Goal: Task Accomplishment & Management: Use online tool/utility

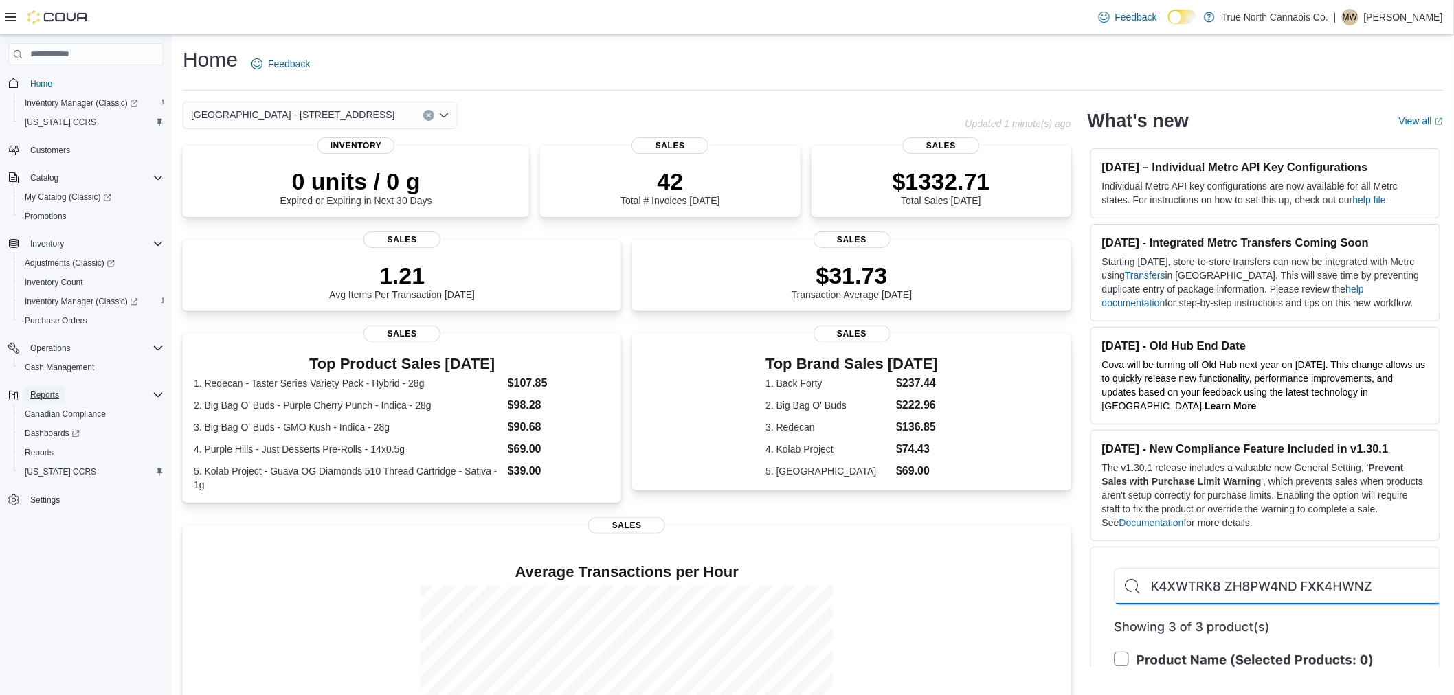
click at [50, 392] on span "Reports" at bounding box center [44, 395] width 29 height 11
click at [49, 387] on span "Reports" at bounding box center [44, 395] width 29 height 16
click at [53, 447] on span "Reports" at bounding box center [39, 452] width 29 height 11
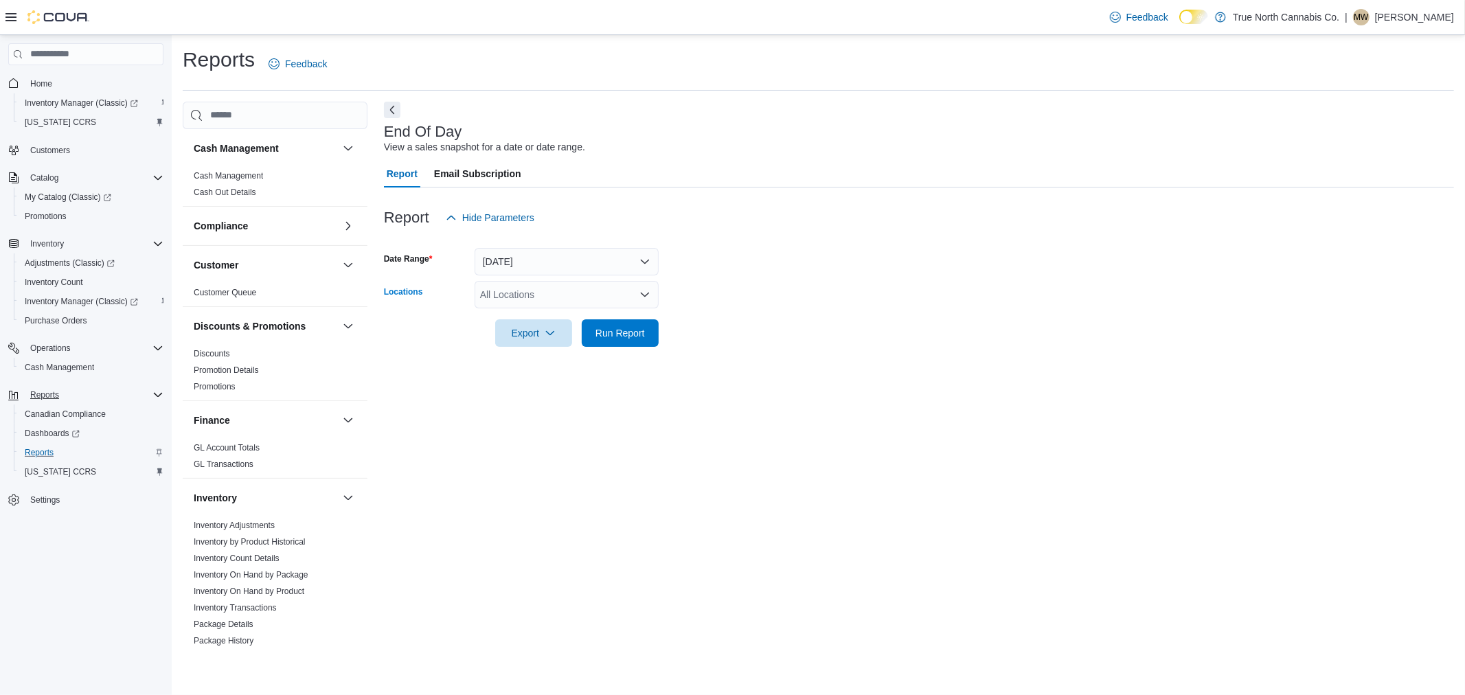
click at [640, 291] on icon "Open list of options" at bounding box center [645, 294] width 11 height 11
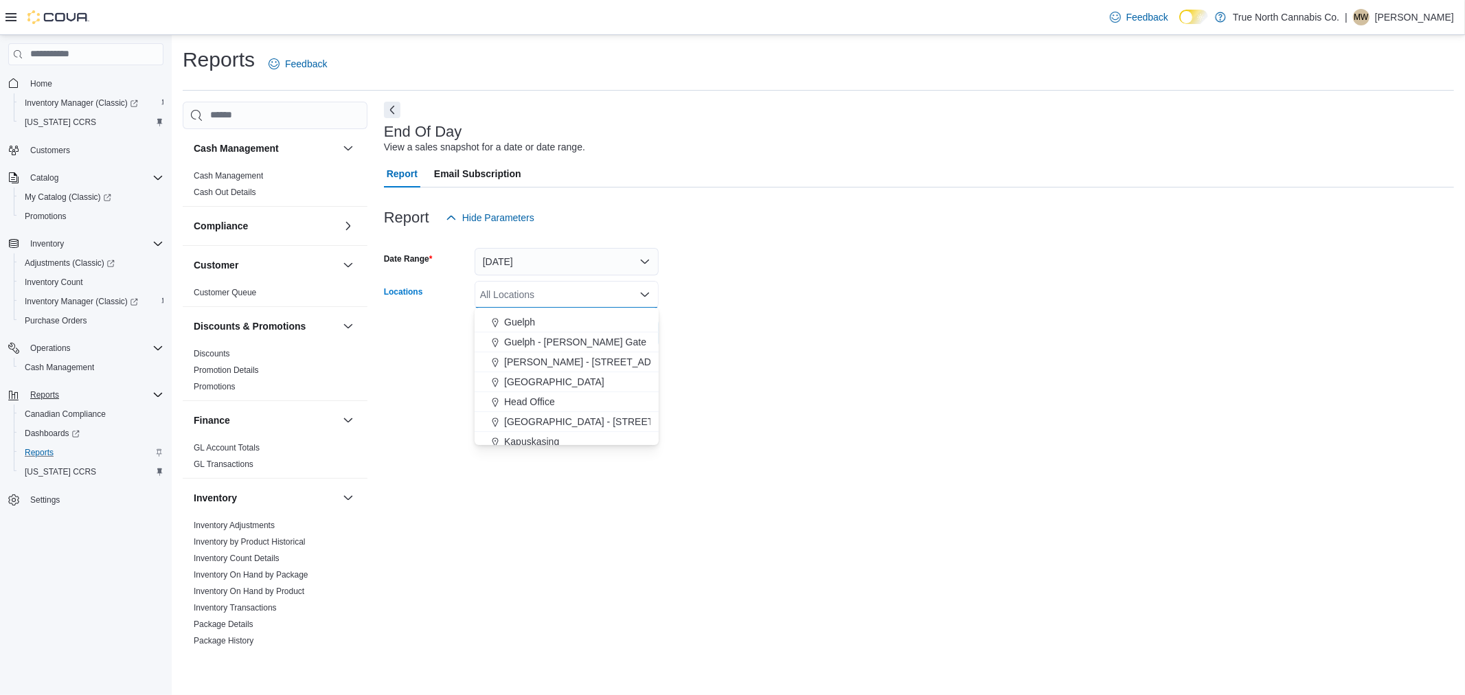
scroll to position [381, 0]
click at [635, 392] on div "[GEOGRAPHIC_DATA] - [STREET_ADDRESS]" at bounding box center [567, 394] width 168 height 14
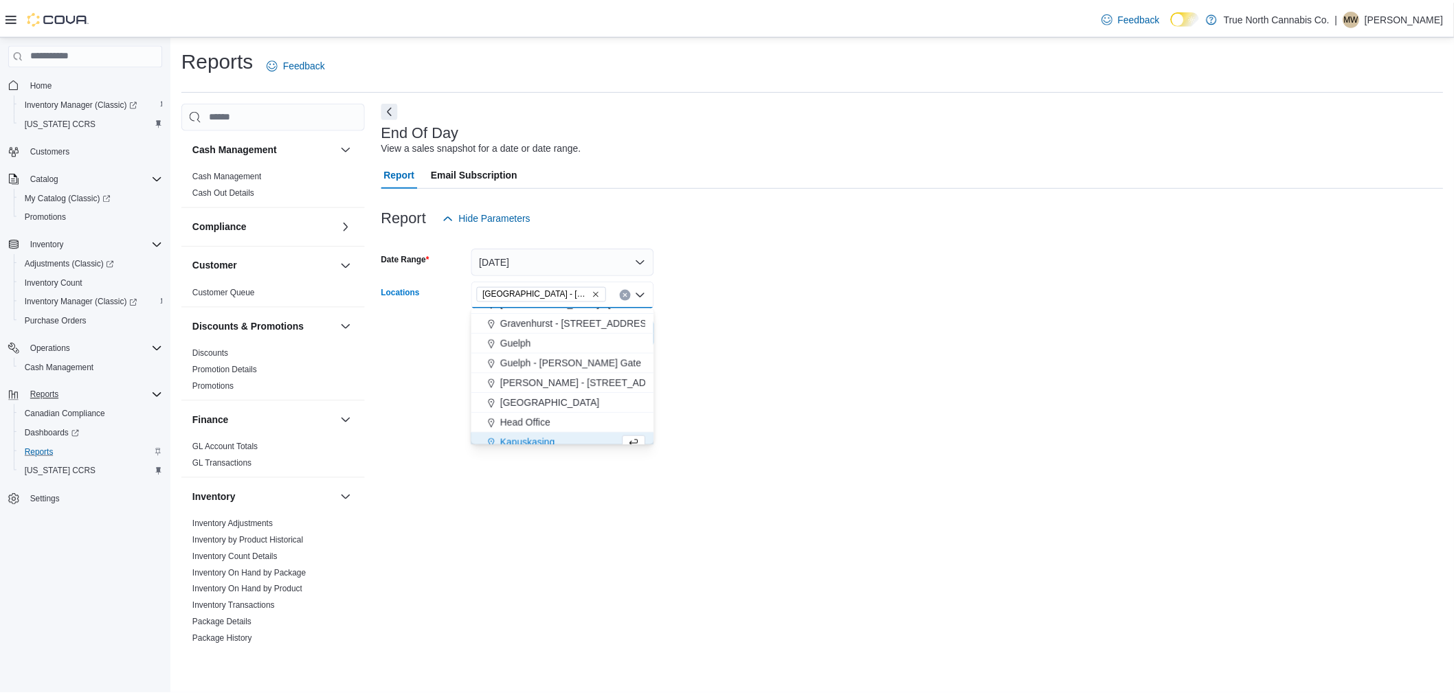
scroll to position [305, 0]
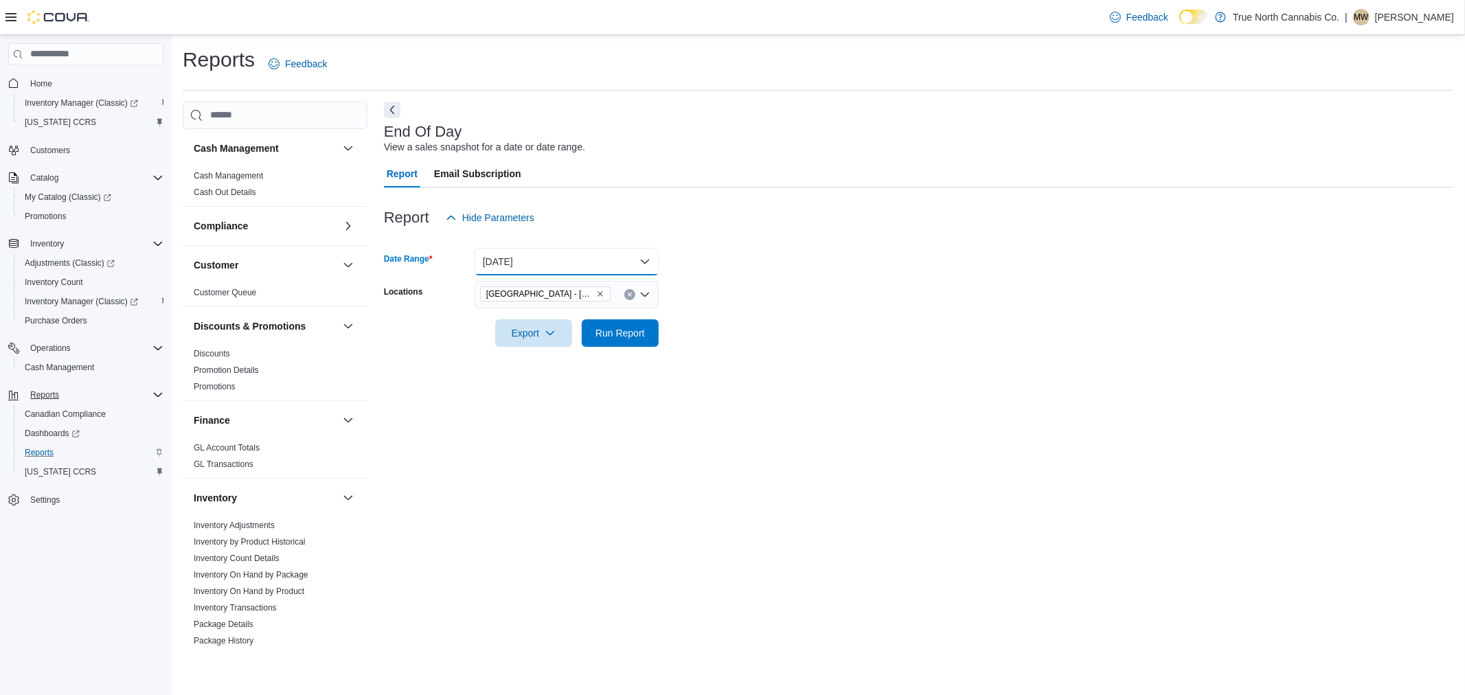
click at [647, 258] on button "[DATE]" at bounding box center [567, 261] width 184 height 27
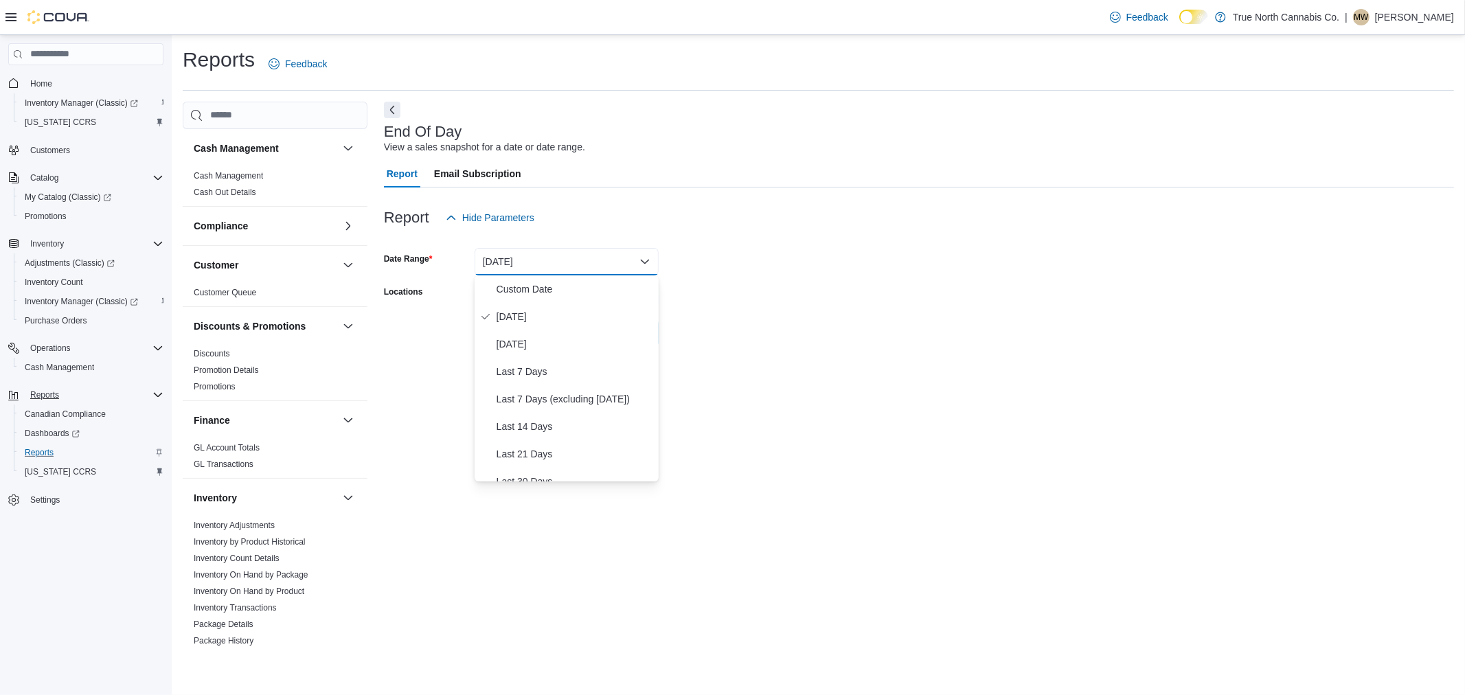
click at [684, 236] on div at bounding box center [919, 240] width 1070 height 16
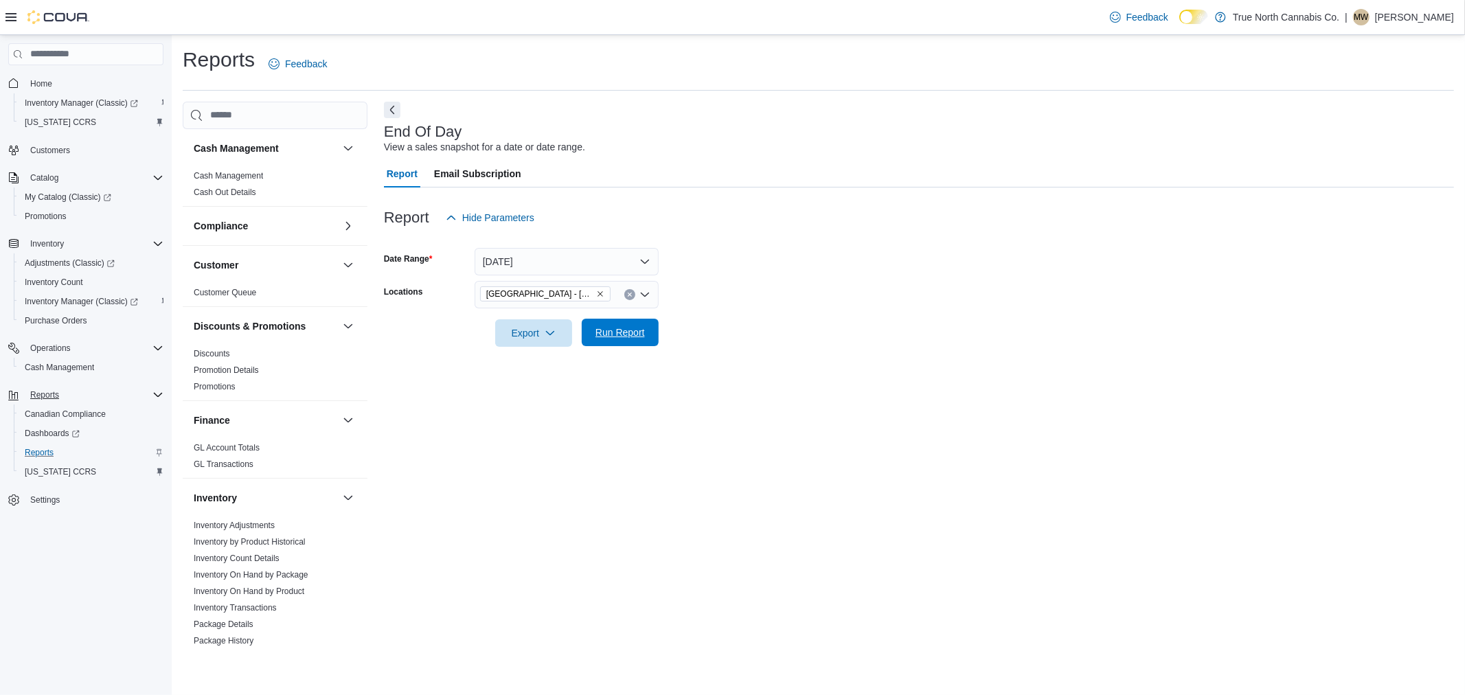
click at [610, 334] on span "Run Report" at bounding box center [620, 333] width 49 height 14
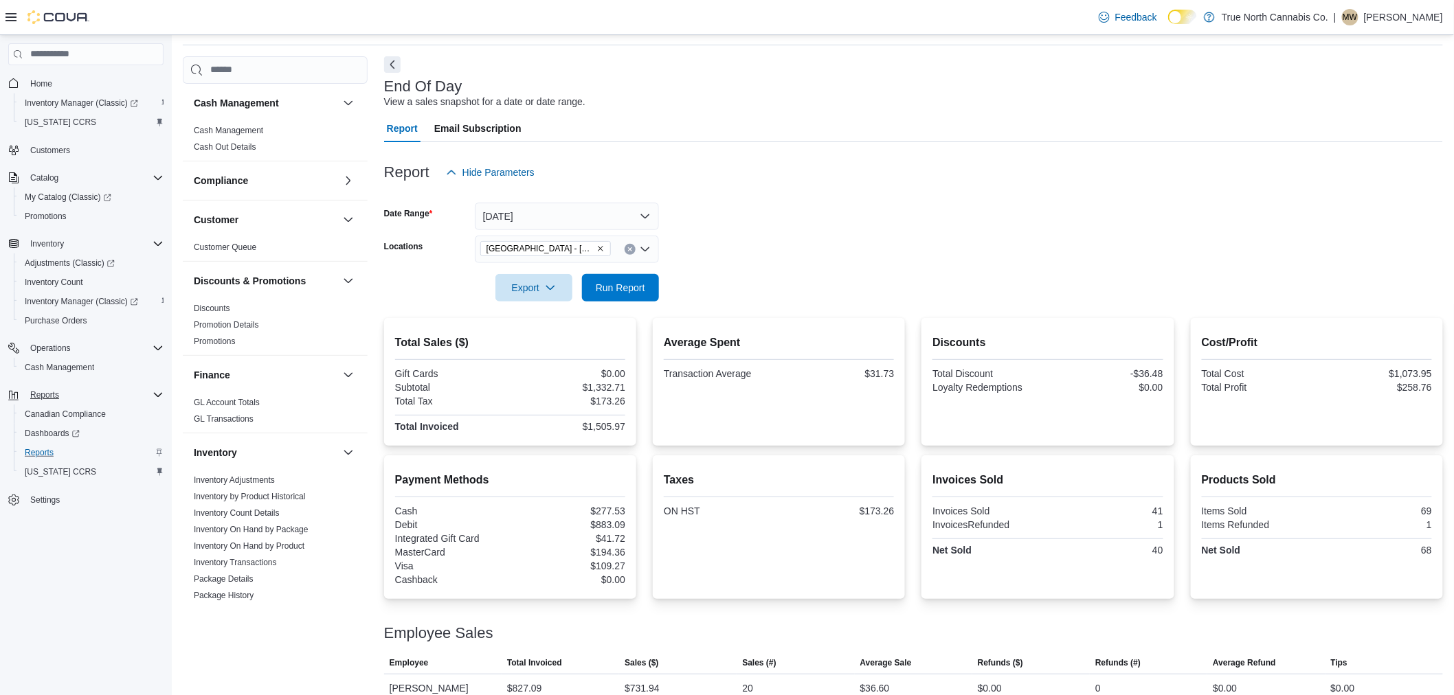
scroll to position [91, 0]
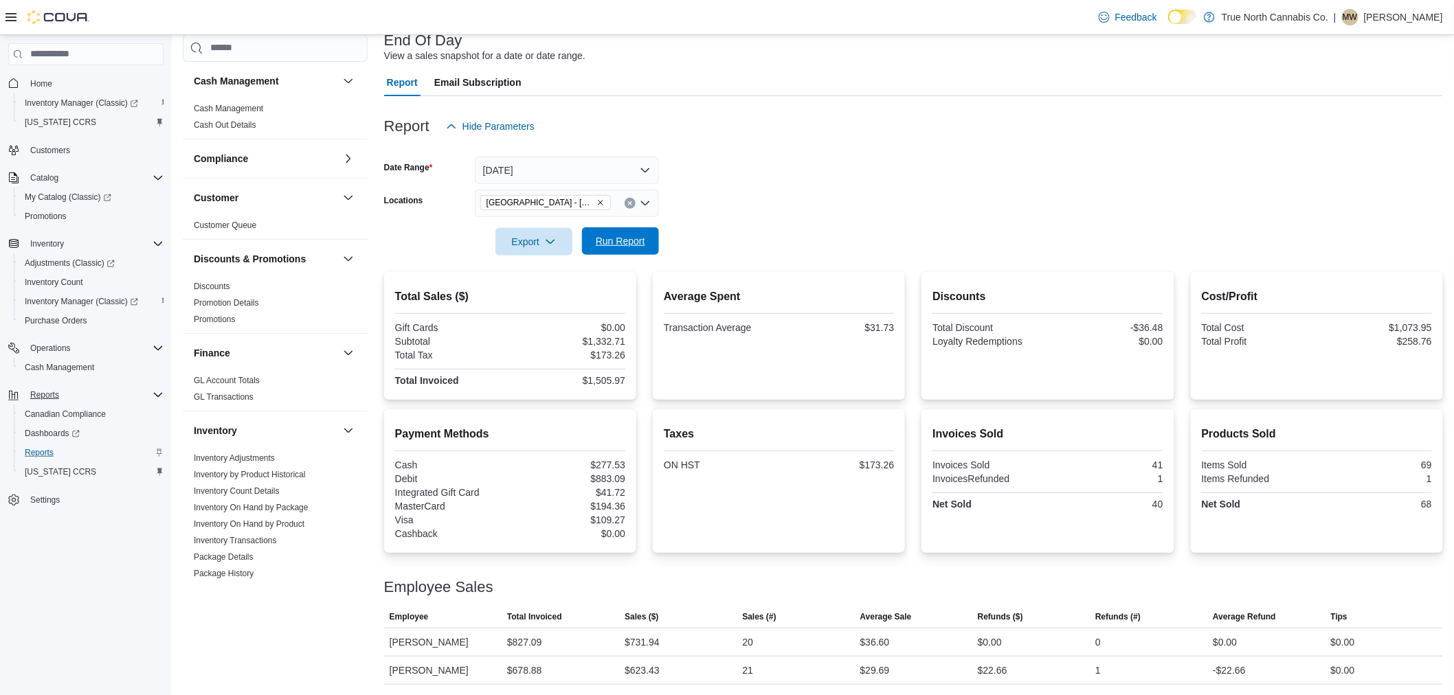
click at [633, 239] on span "Run Report" at bounding box center [620, 241] width 49 height 14
click at [648, 240] on span "Run Report" at bounding box center [620, 240] width 60 height 27
